Goal: Task Accomplishment & Management: Complete application form

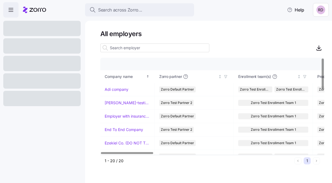
click at [133, 48] on input at bounding box center [154, 47] width 109 height 9
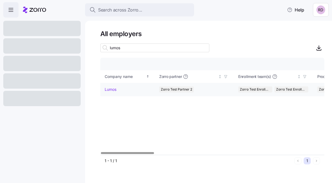
type input "lumos"
click at [110, 90] on link "Lumos" at bounding box center [111, 88] width 12 height 5
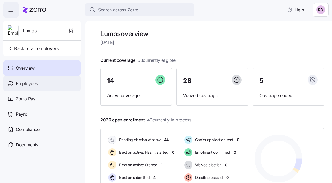
click at [39, 82] on div "Employees" at bounding box center [41, 83] width 77 height 15
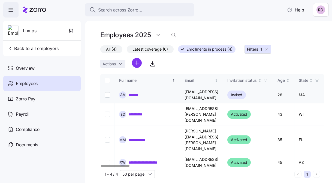
click at [128, 92] on link "*******" at bounding box center [134, 94] width 13 height 5
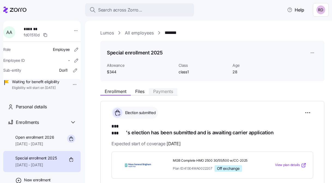
scroll to position [166, 0]
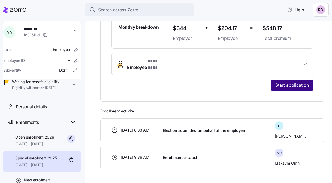
click at [279, 79] on button "Start application" at bounding box center [292, 84] width 42 height 11
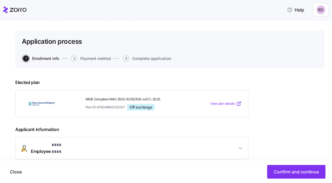
scroll to position [26, 0]
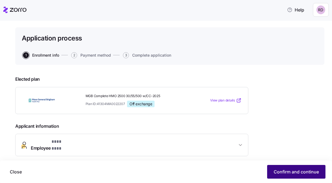
click at [278, 169] on span "Confirm and continue" at bounding box center [296, 171] width 45 height 7
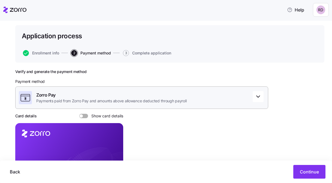
scroll to position [70, 0]
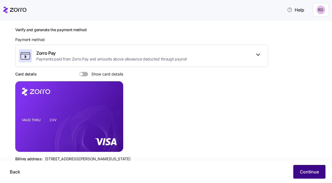
click at [316, 170] on span "Continue" at bounding box center [309, 171] width 19 height 7
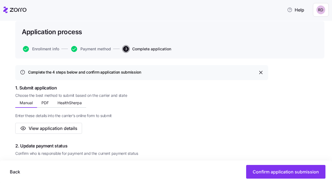
scroll to position [42, 0]
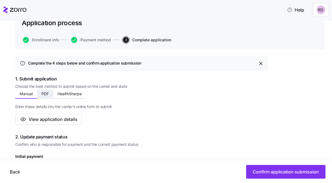
click at [46, 94] on span "PDF" at bounding box center [44, 94] width 7 height 4
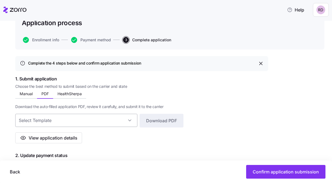
click at [49, 117] on input at bounding box center [76, 119] width 122 height 13
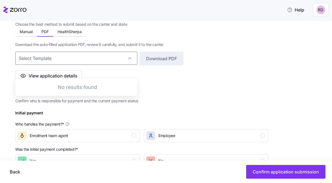
scroll to position [109, 0]
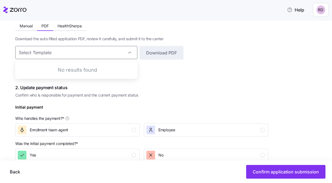
click at [183, 84] on span "2. Update payment status" at bounding box center [141, 87] width 253 height 7
click at [122, 50] on input at bounding box center [76, 52] width 122 height 13
click at [166, 80] on div "Complete the 4 steps below and confirm application submission 1. Submit applica…" at bounding box center [141, 170] width 253 height 365
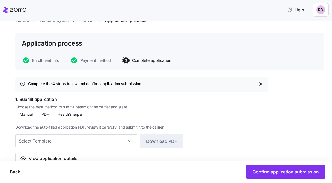
scroll to position [0, 0]
